Goal: Task Accomplishment & Management: Manage account settings

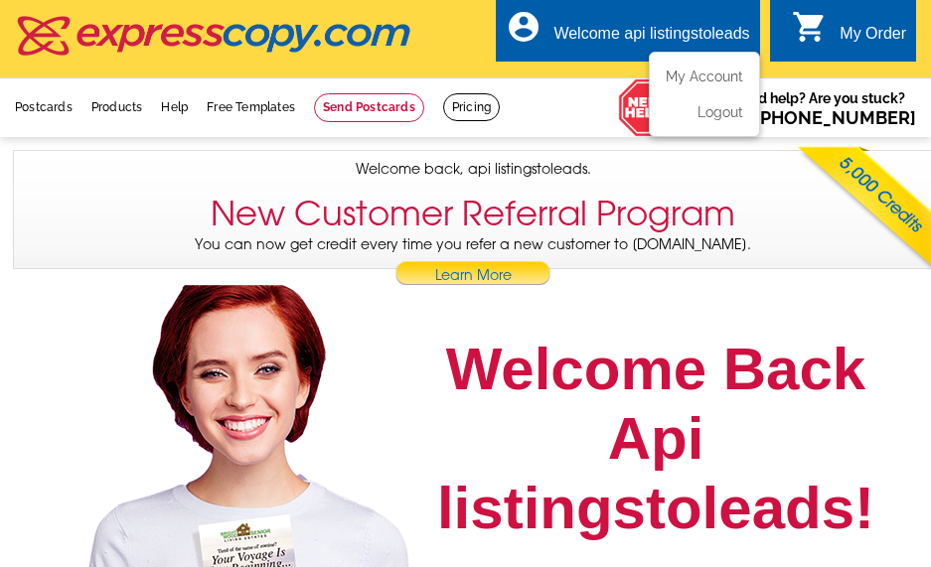
click at [669, 65] on ul "My Account Logout" at bounding box center [704, 94] width 111 height 85
click at [608, 41] on div "Welcome api listingstoleads" at bounding box center [651, 39] width 196 height 28
click at [685, 83] on link "My Account" at bounding box center [700, 77] width 85 height 18
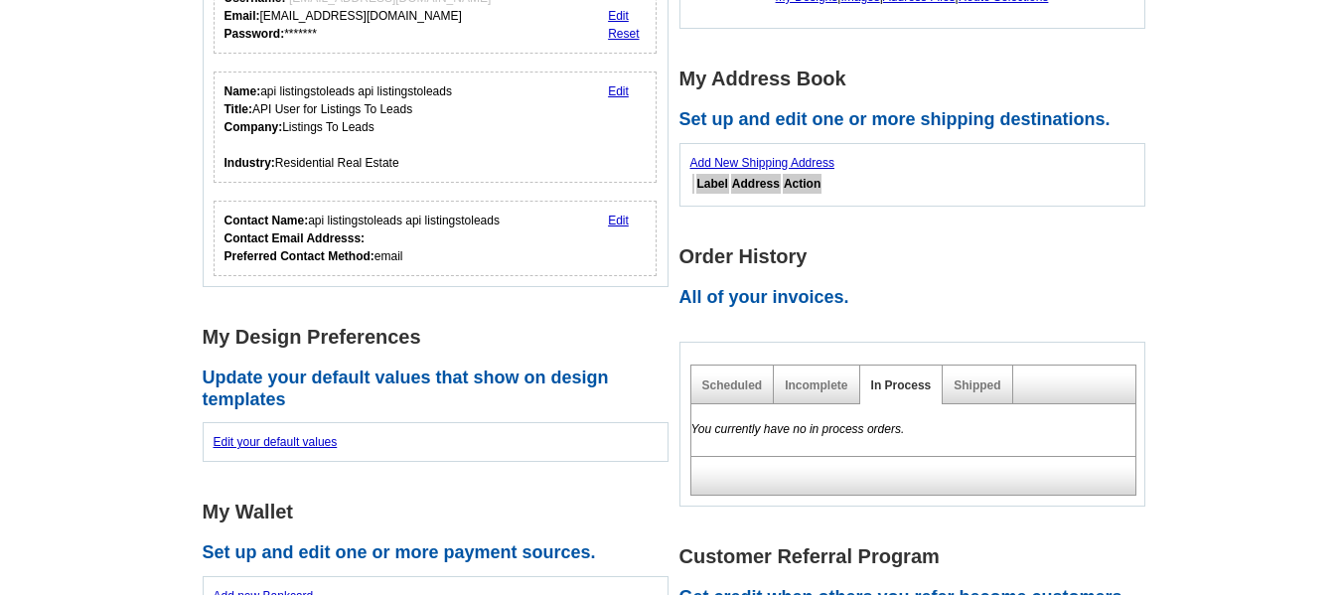
scroll to position [298, 0]
